Goal: Task Accomplishment & Management: Complete application form

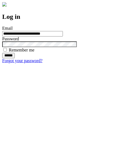
type input "**********"
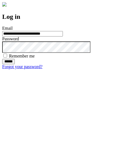
click at [15, 64] on input "******" at bounding box center [8, 61] width 13 height 5
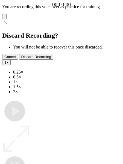
type input "**********"
